Goal: Task Accomplishment & Management: Manage account settings

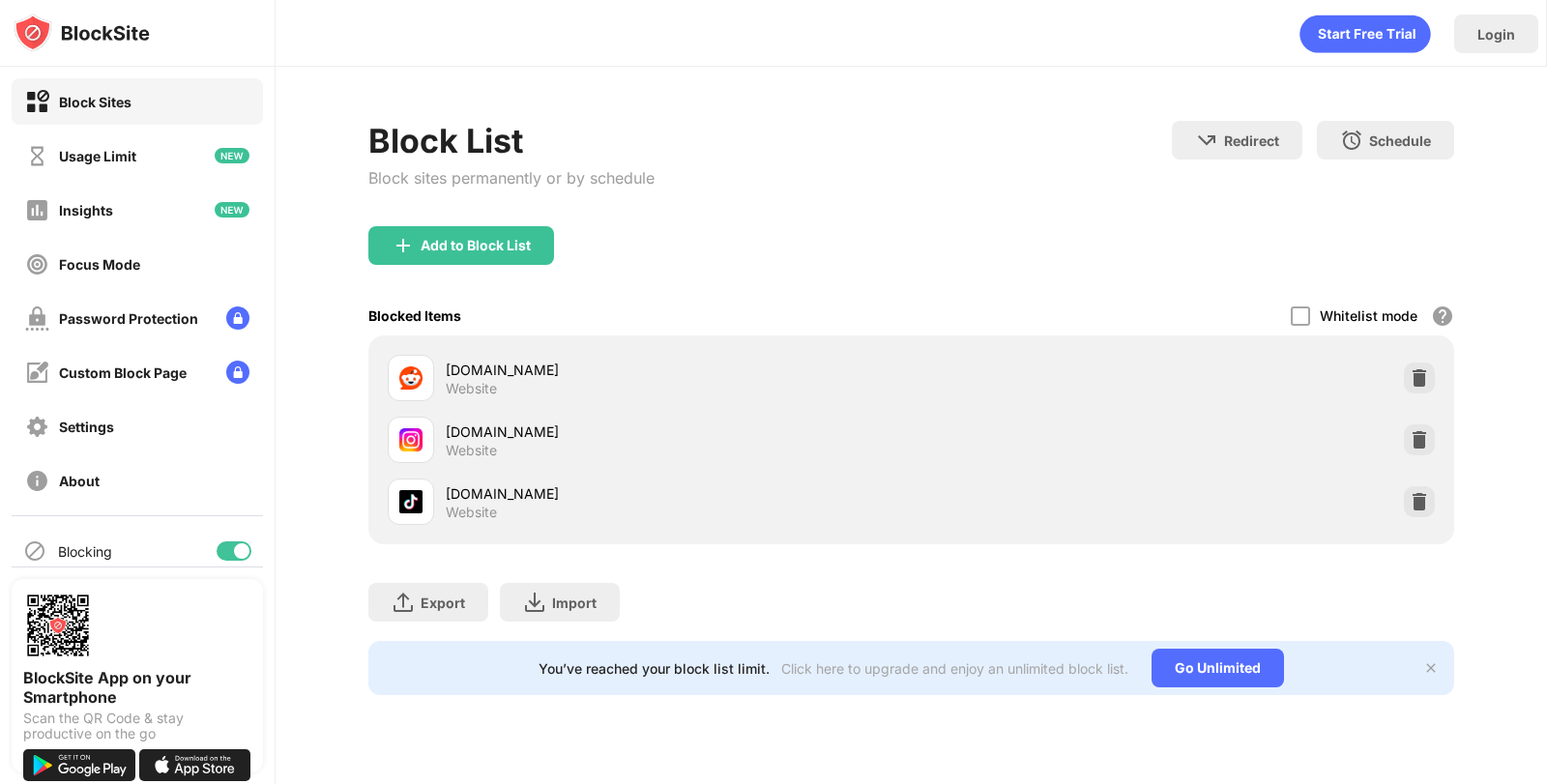
click at [1418, 504] on img at bounding box center [1419, 500] width 19 height 19
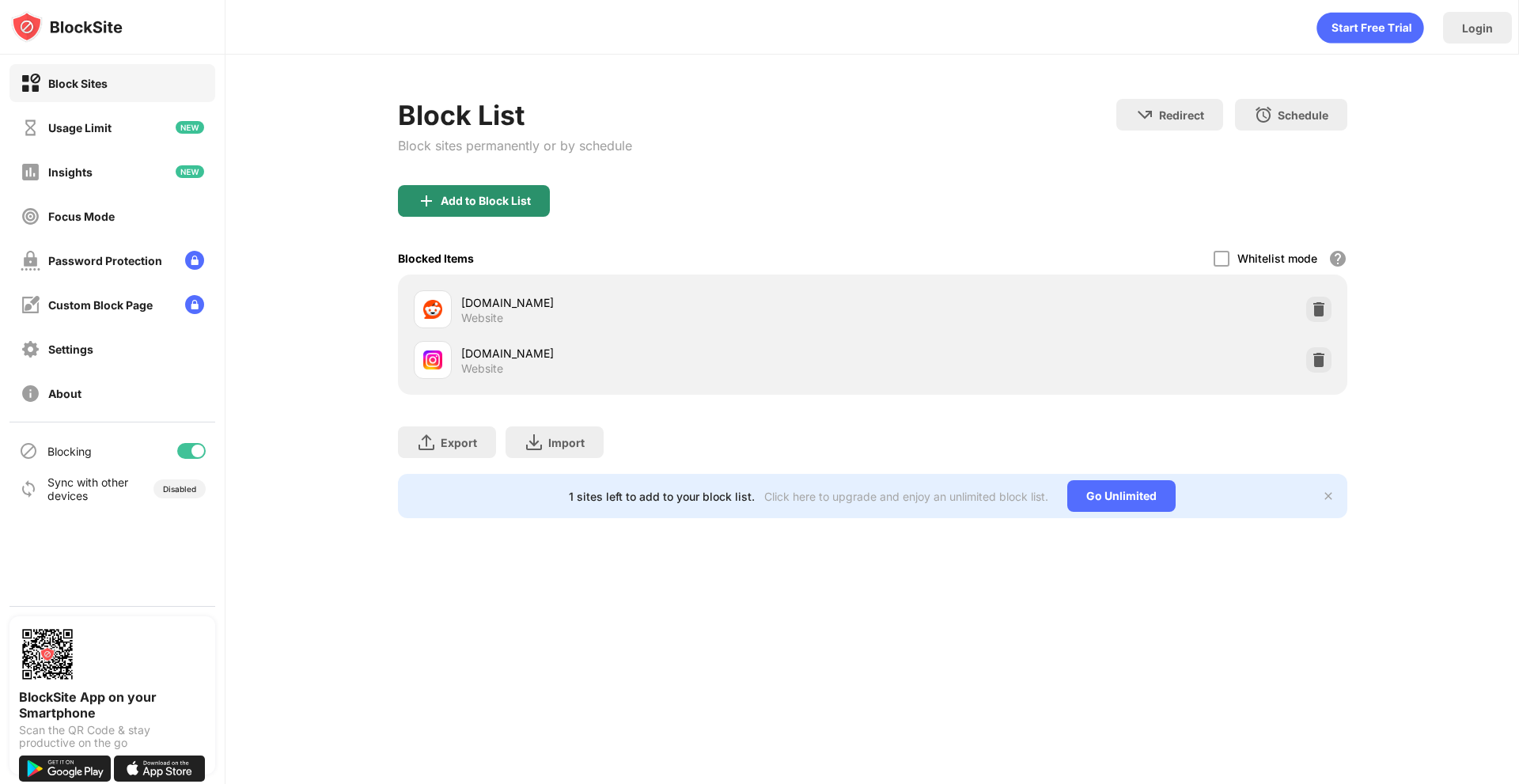
click at [516, 195] on div "Add to Block List" at bounding box center [485, 201] width 90 height 13
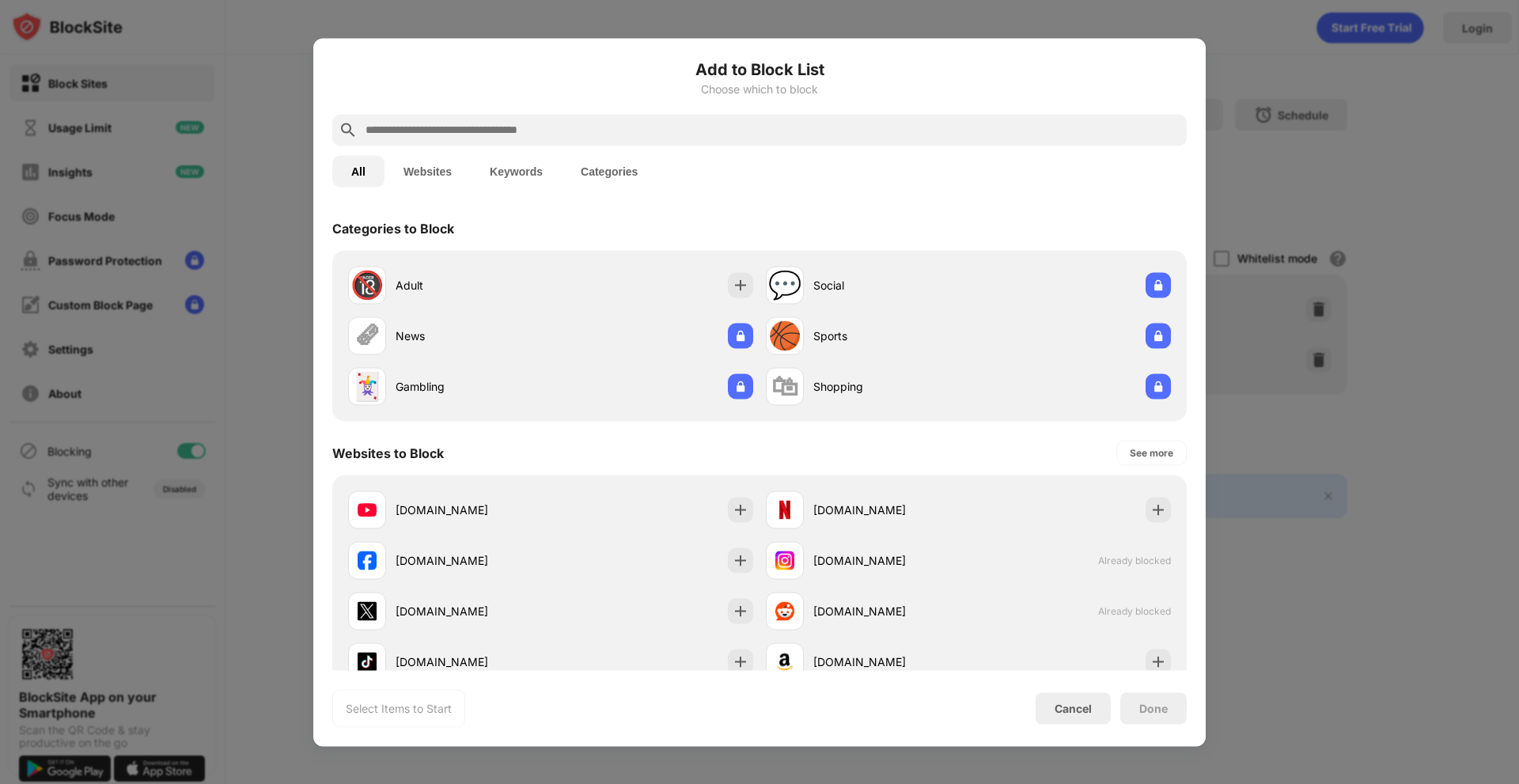
click at [482, 130] on input "text" at bounding box center [772, 129] width 817 height 19
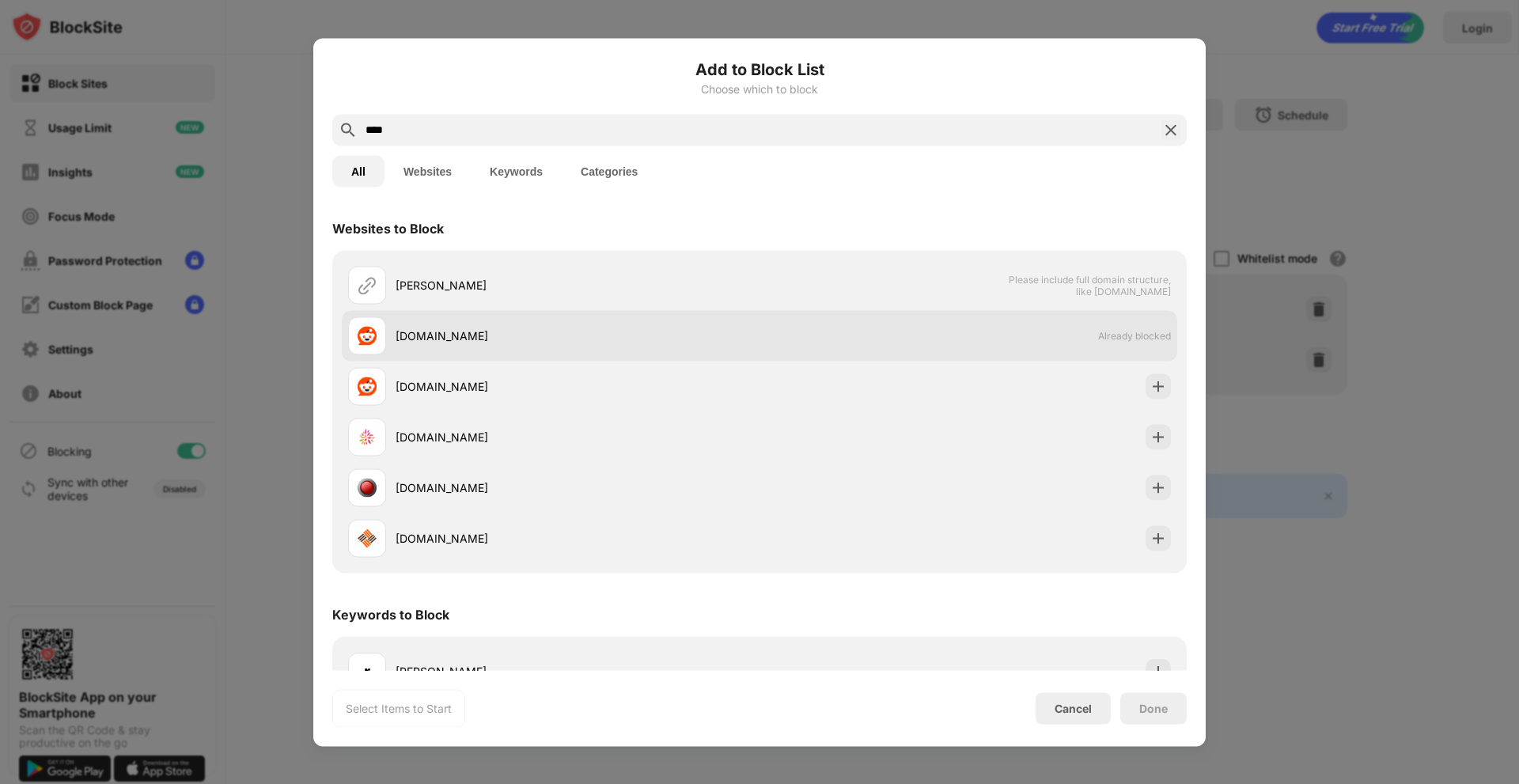
type input "****"
click at [417, 339] on div "[DOMAIN_NAME]" at bounding box center [577, 335] width 364 height 16
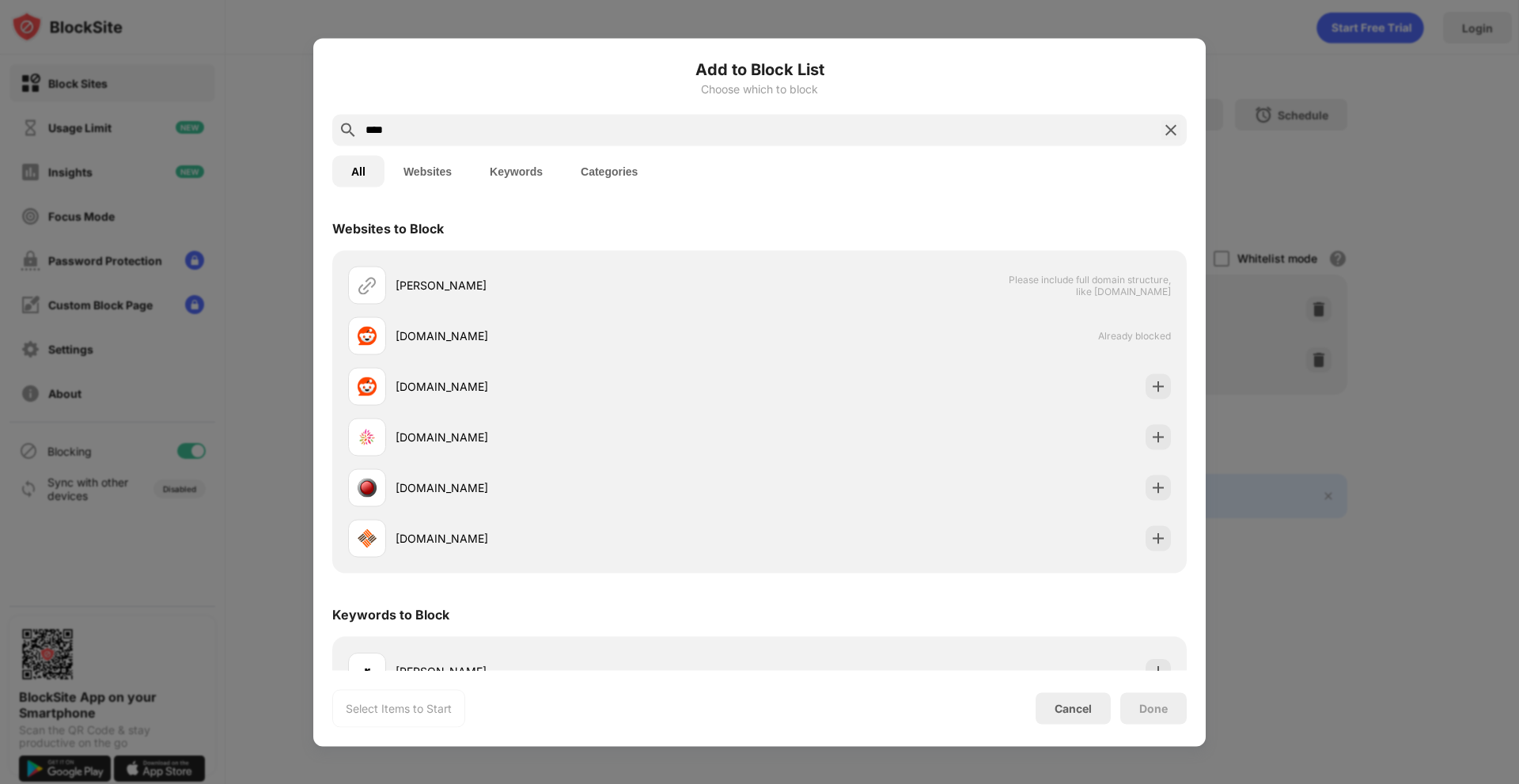
click at [1166, 129] on img at bounding box center [1170, 129] width 19 height 19
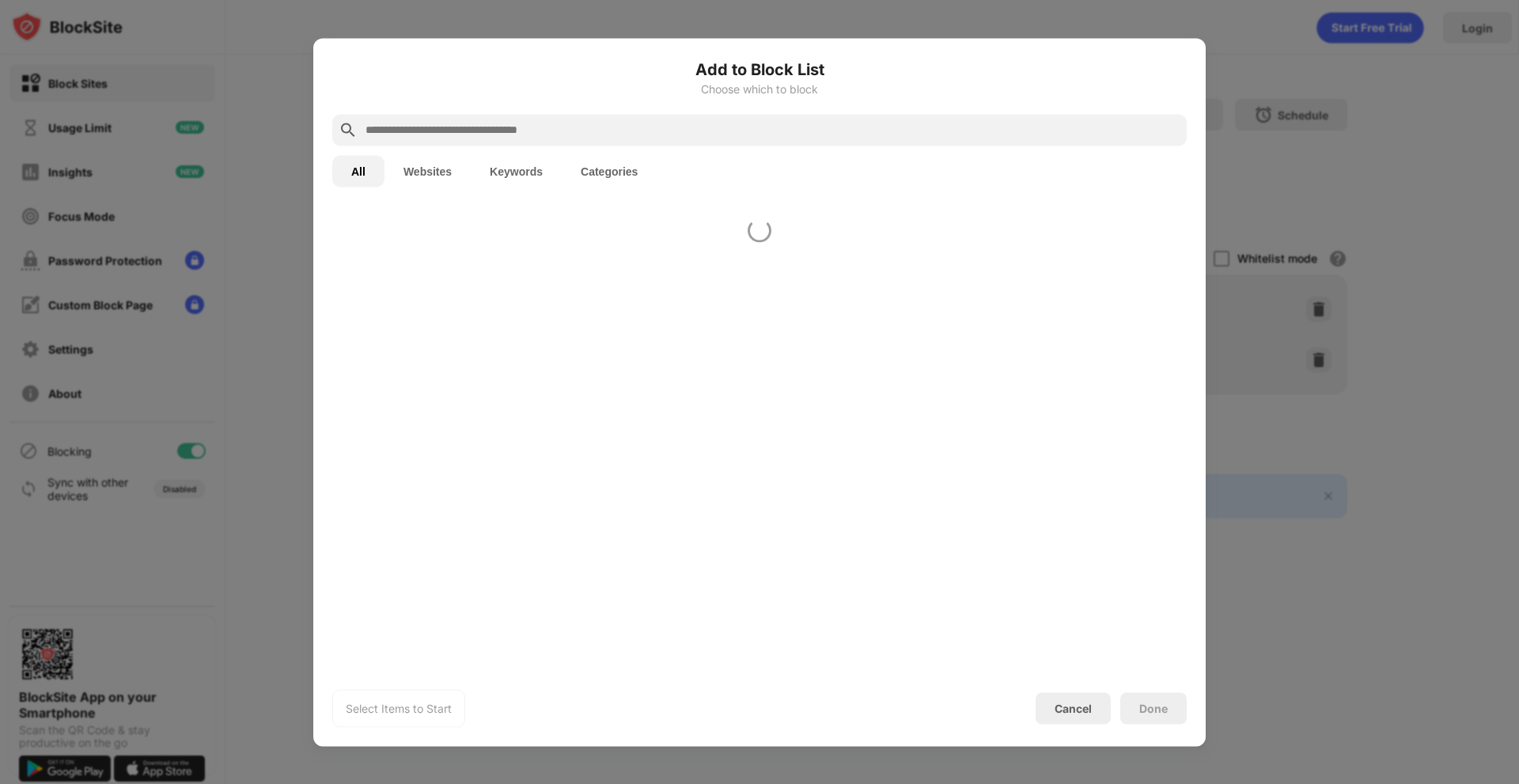
click at [933, 135] on input "text" at bounding box center [772, 129] width 817 height 19
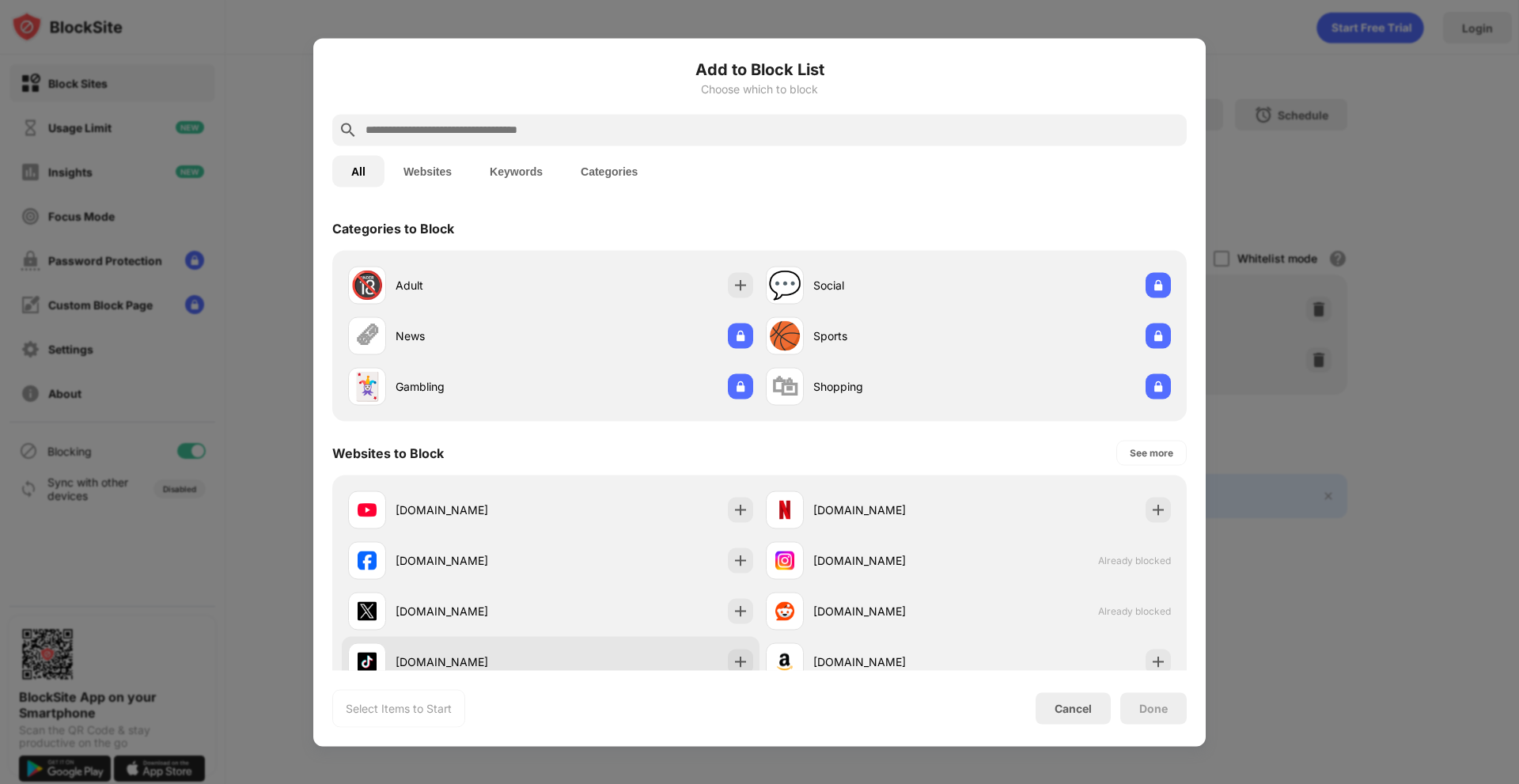
click at [410, 641] on div "[DOMAIN_NAME]" at bounding box center [473, 661] width 155 height 16
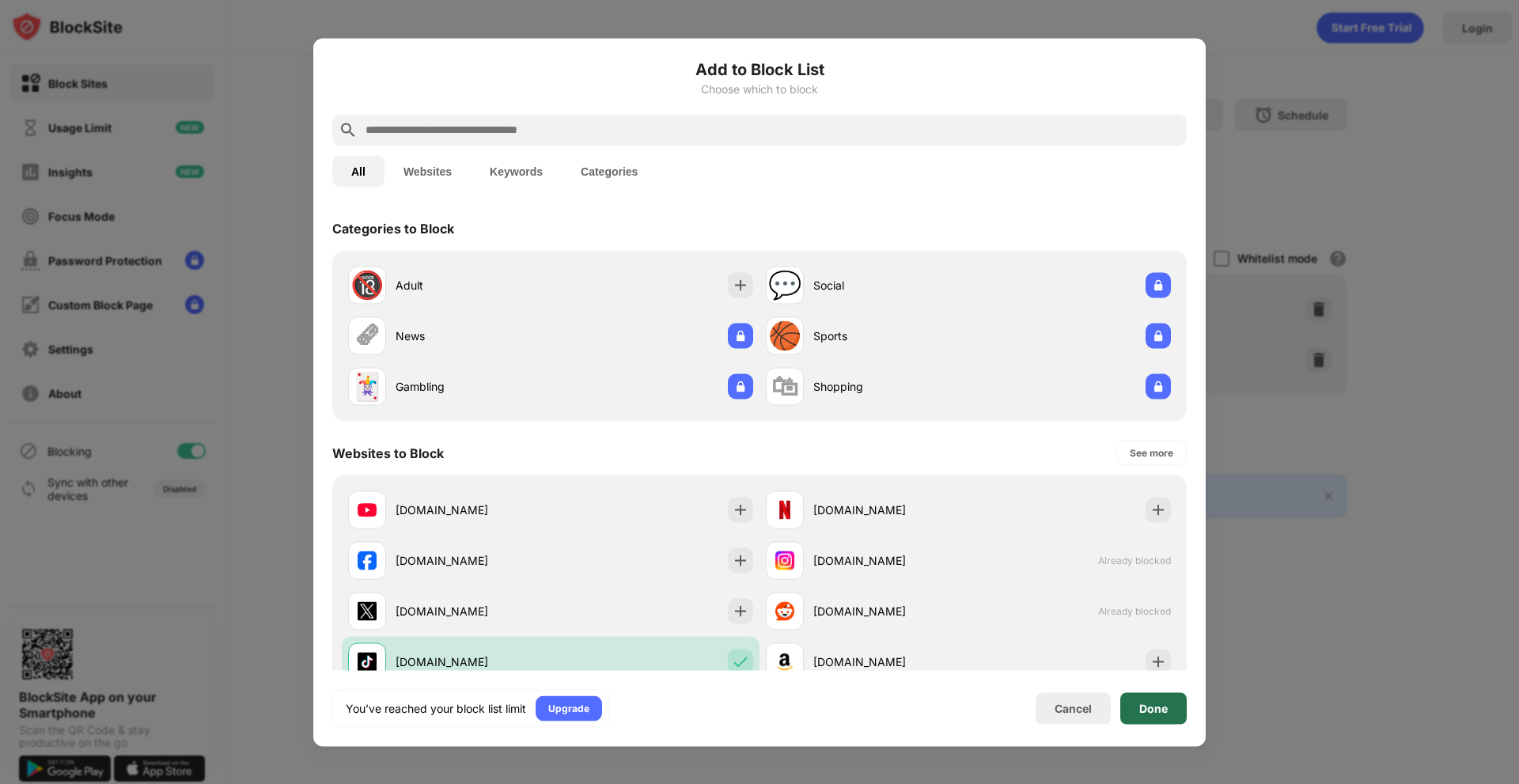
click at [1144, 641] on div "Done" at bounding box center [1153, 708] width 29 height 13
